Goal: Task Accomplishment & Management: Complete application form

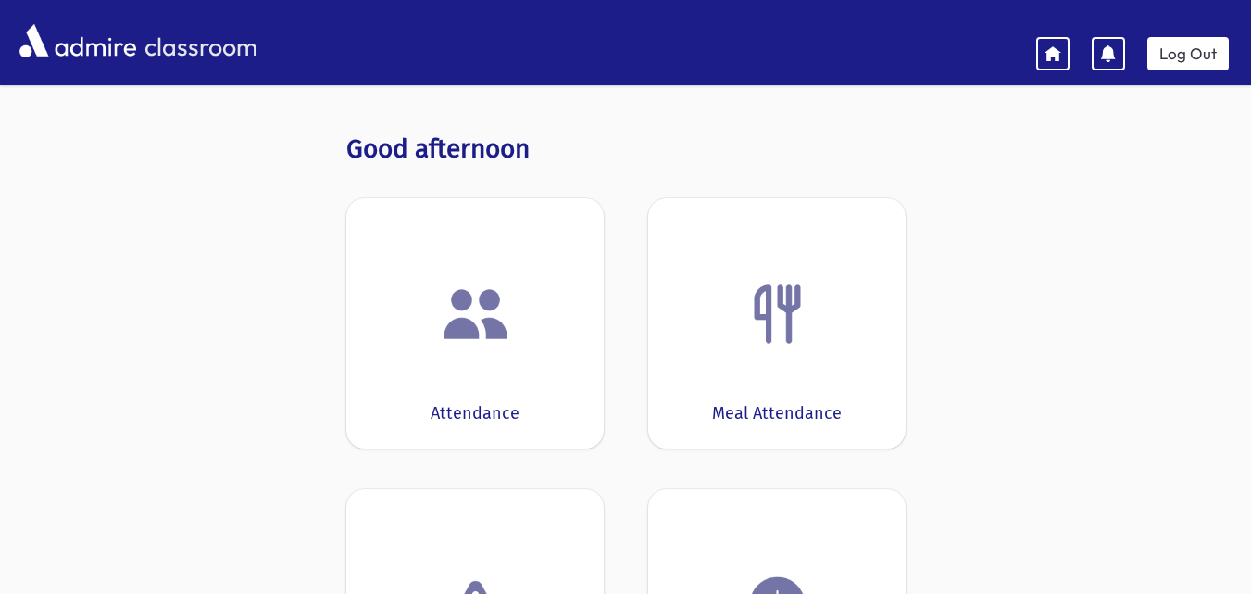
click at [499, 278] on div "Attendance" at bounding box center [474, 323] width 257 height 250
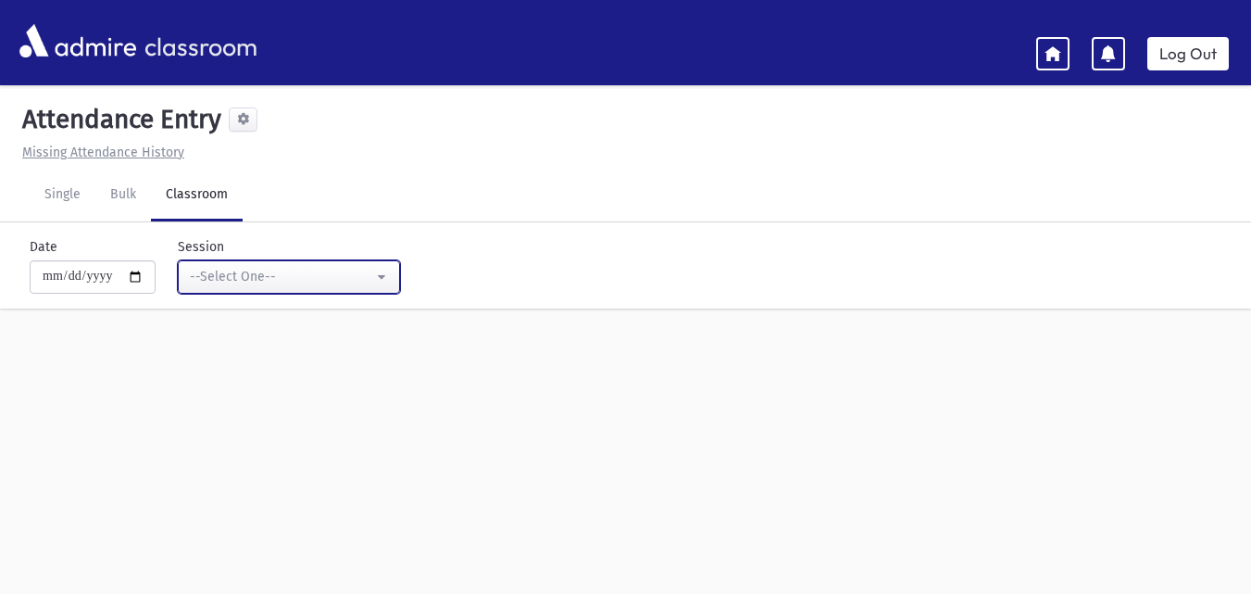
click at [286, 260] on button "--Select One--" at bounding box center [289, 276] width 222 height 33
click at [245, 277] on div "--Select One--" at bounding box center [281, 276] width 183 height 19
click at [45, 191] on link "Single" at bounding box center [63, 195] width 66 height 52
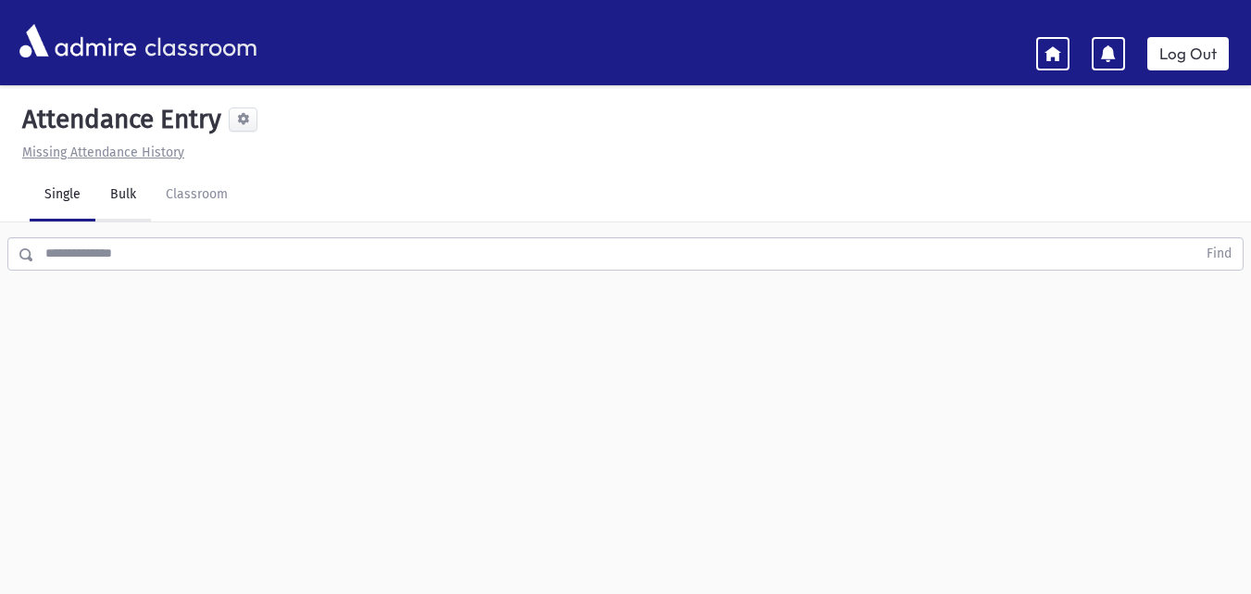
click at [109, 189] on link "Bulk" at bounding box center [123, 195] width 56 height 52
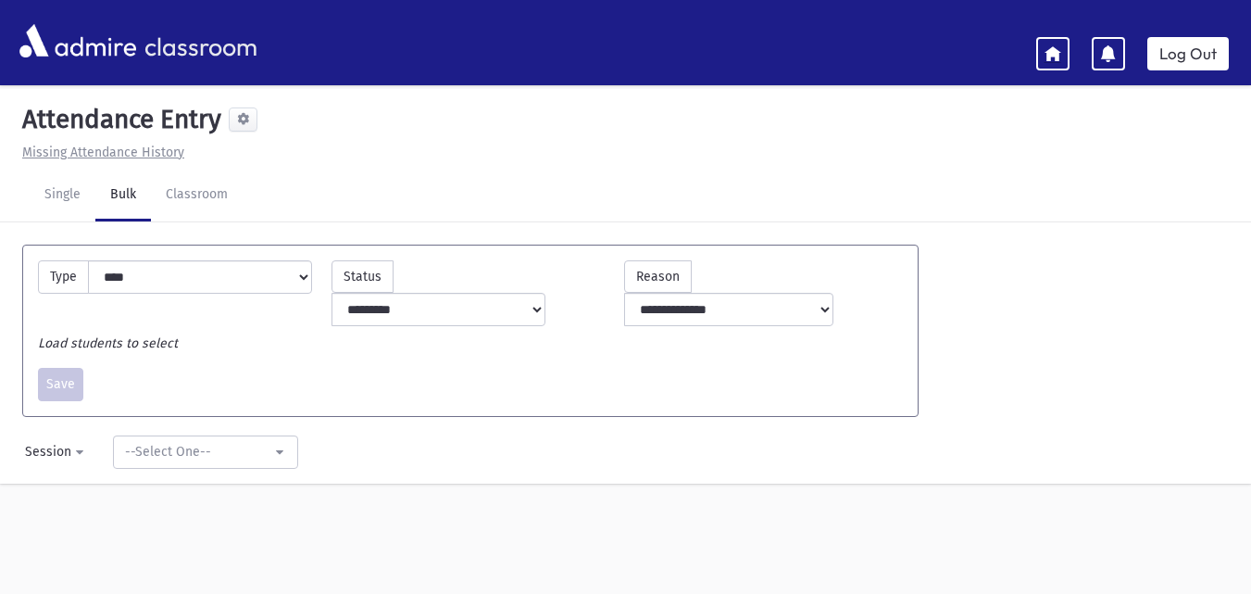
click at [1057, 61] on link at bounding box center [1052, 53] width 33 height 33
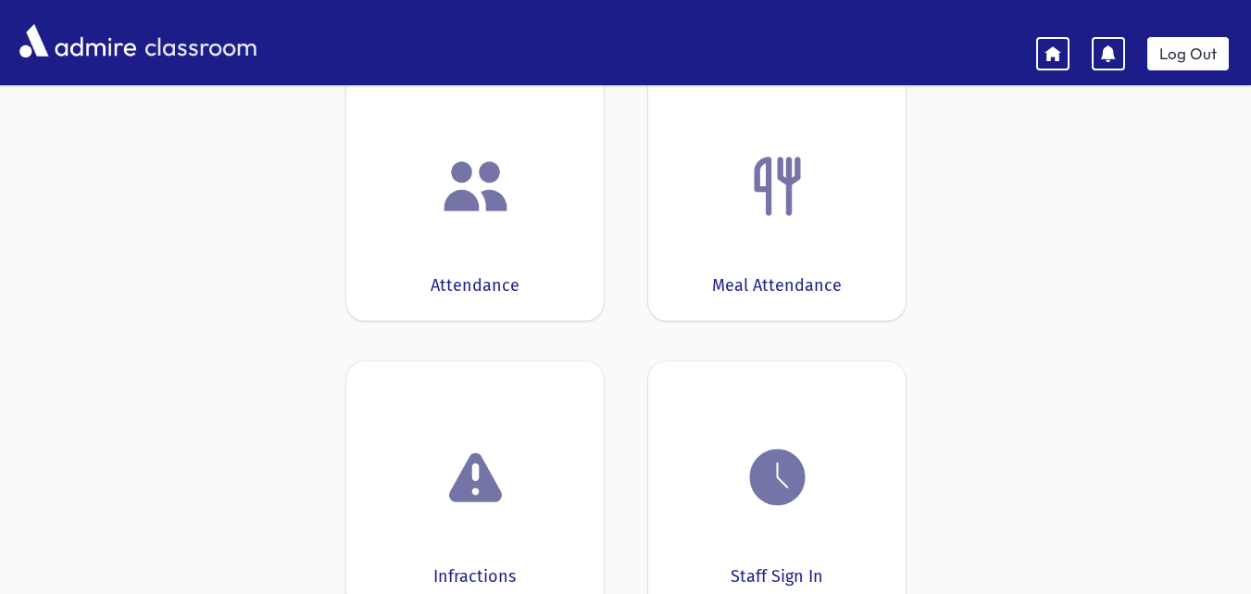
scroll to position [292, 0]
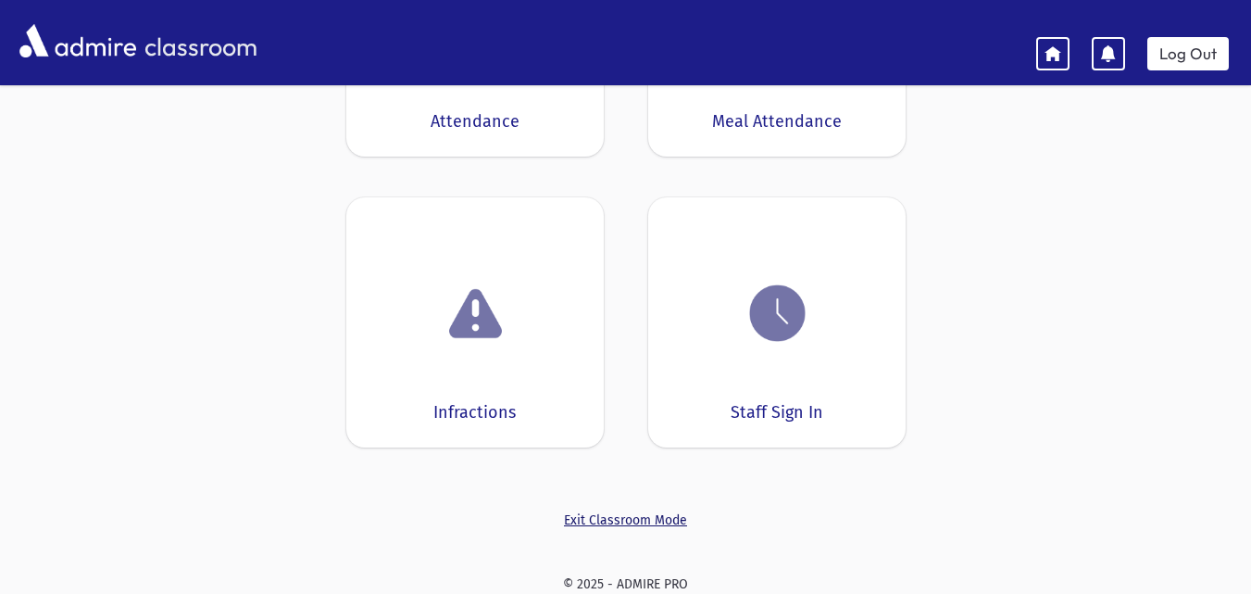
click at [612, 512] on link "Exit Classroom Mode" at bounding box center [625, 519] width 559 height 19
